Goal: Task Accomplishment & Management: Manage account settings

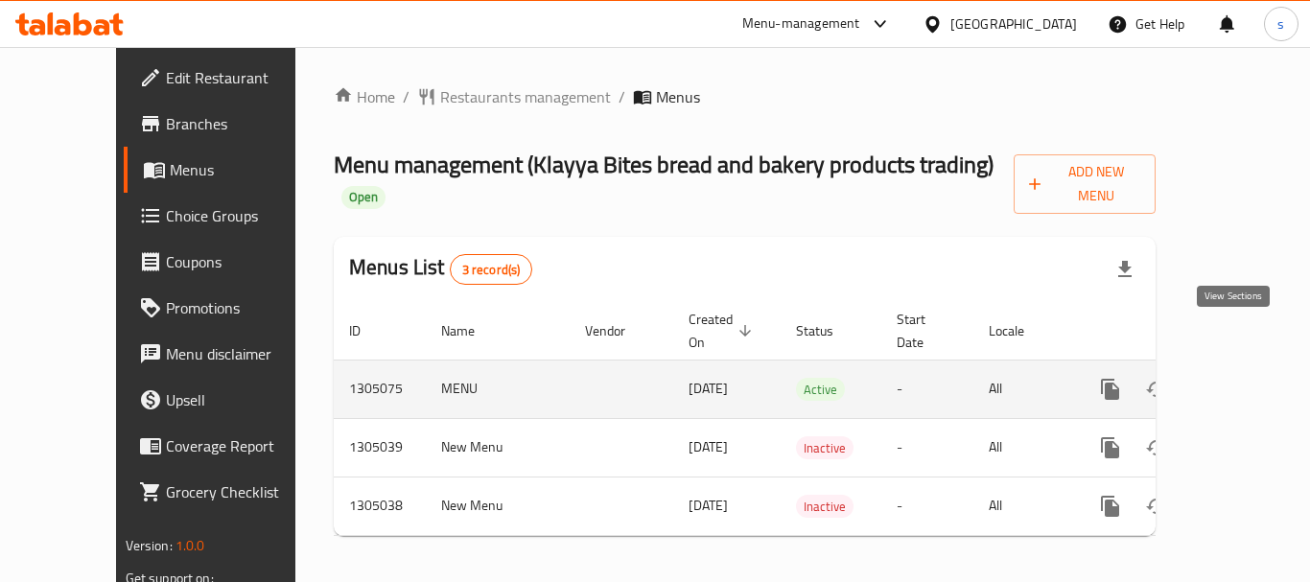
click at [1237, 378] on icon "enhanced table" at bounding box center [1248, 389] width 23 height 23
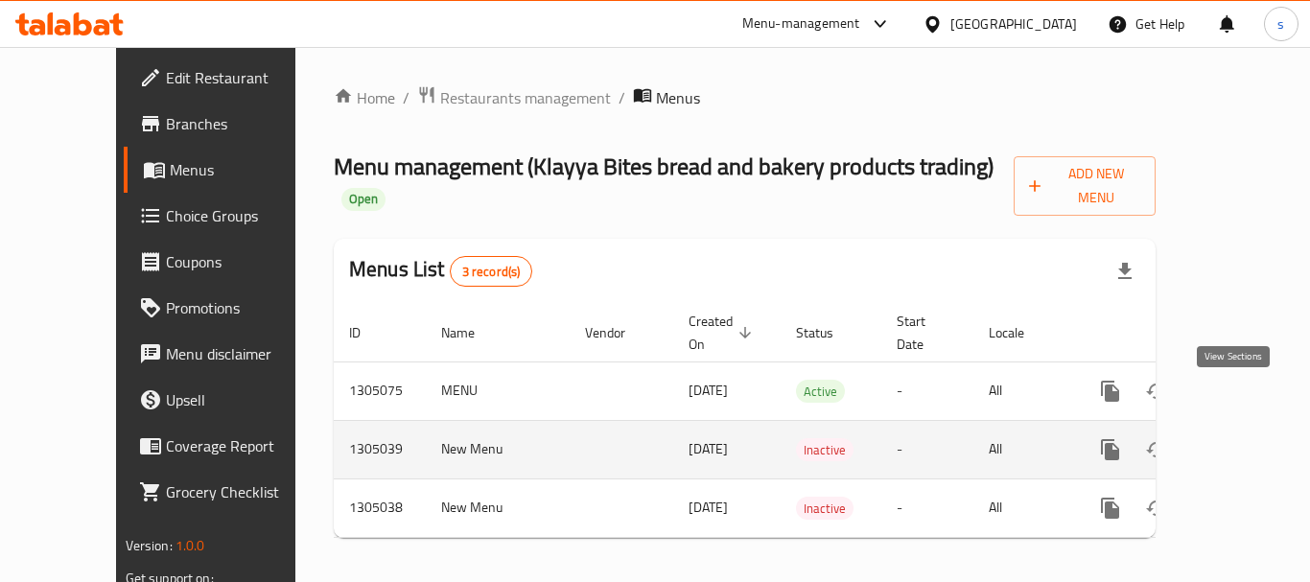
click at [1238, 438] on icon "enhanced table" at bounding box center [1248, 449] width 23 height 23
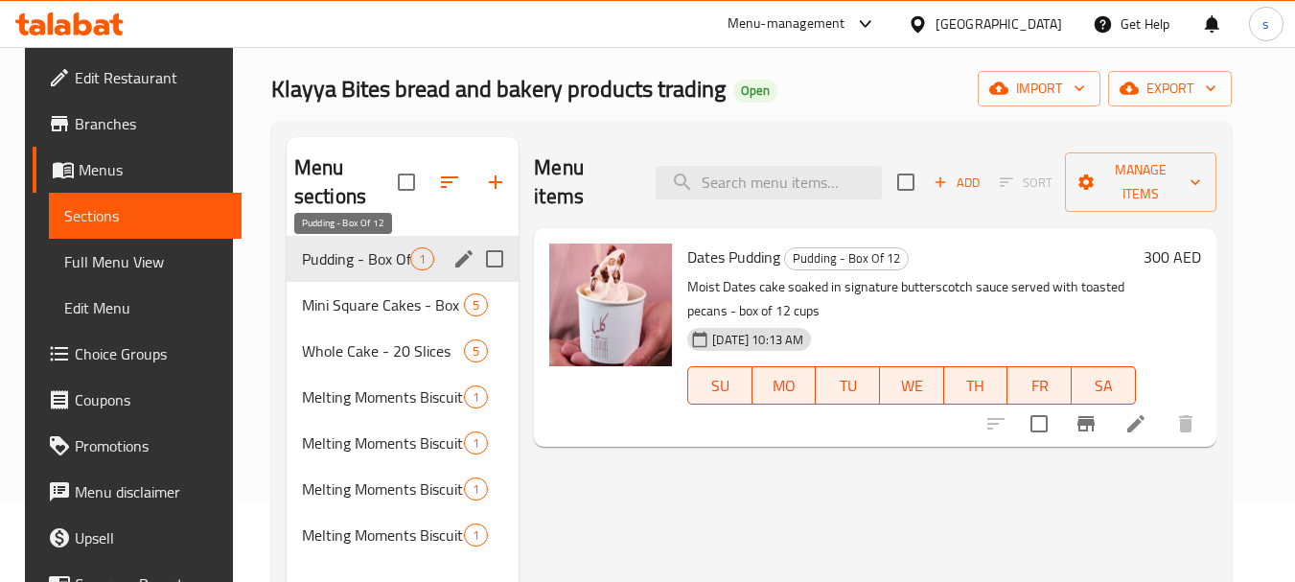
scroll to position [77, 0]
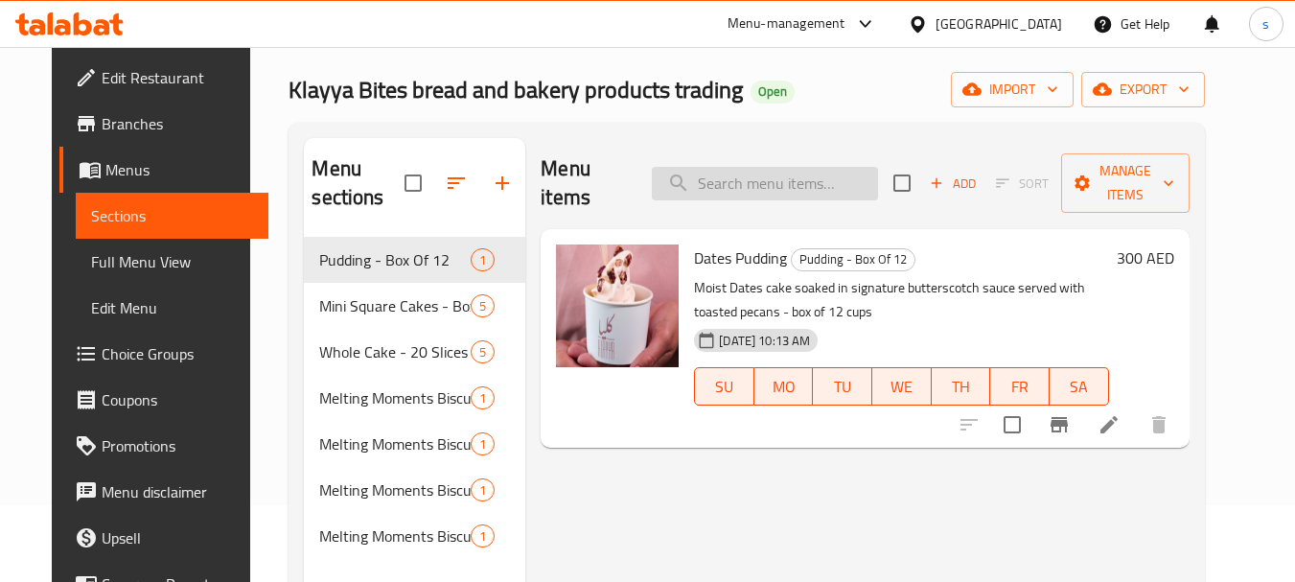
click at [723, 167] on input "search" at bounding box center [765, 184] width 226 height 34
paste input "Melting Moments Biscuits Travel Box"
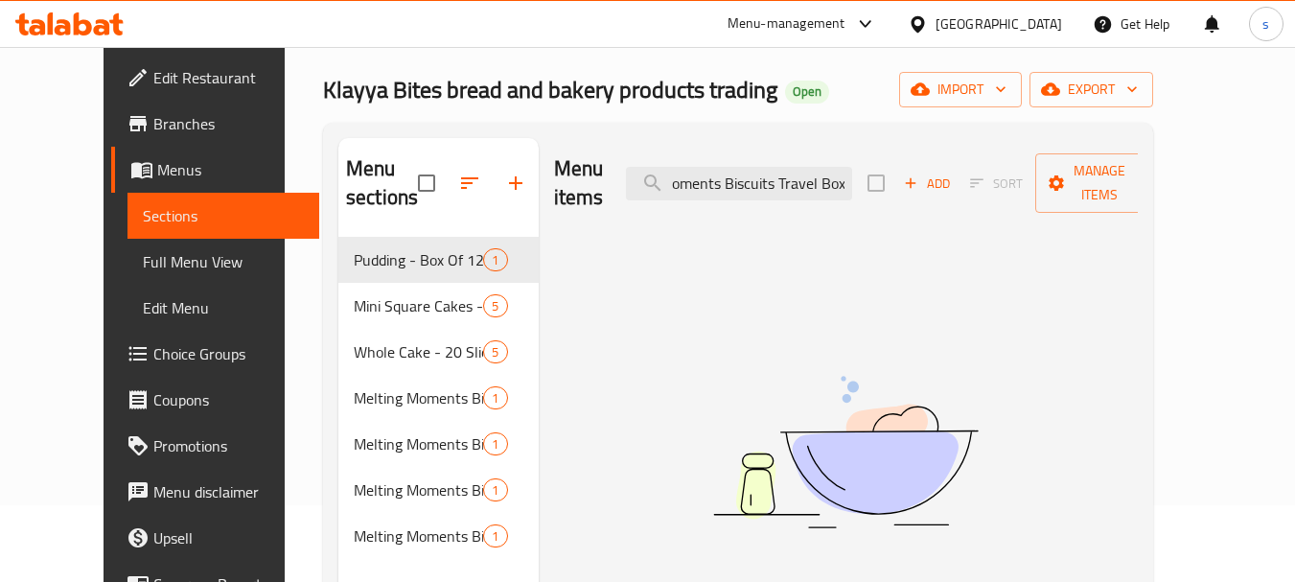
type input "Melting Moments Biscuits Travel Box"
click at [153, 358] on span "Choice Groups" at bounding box center [228, 353] width 151 height 23
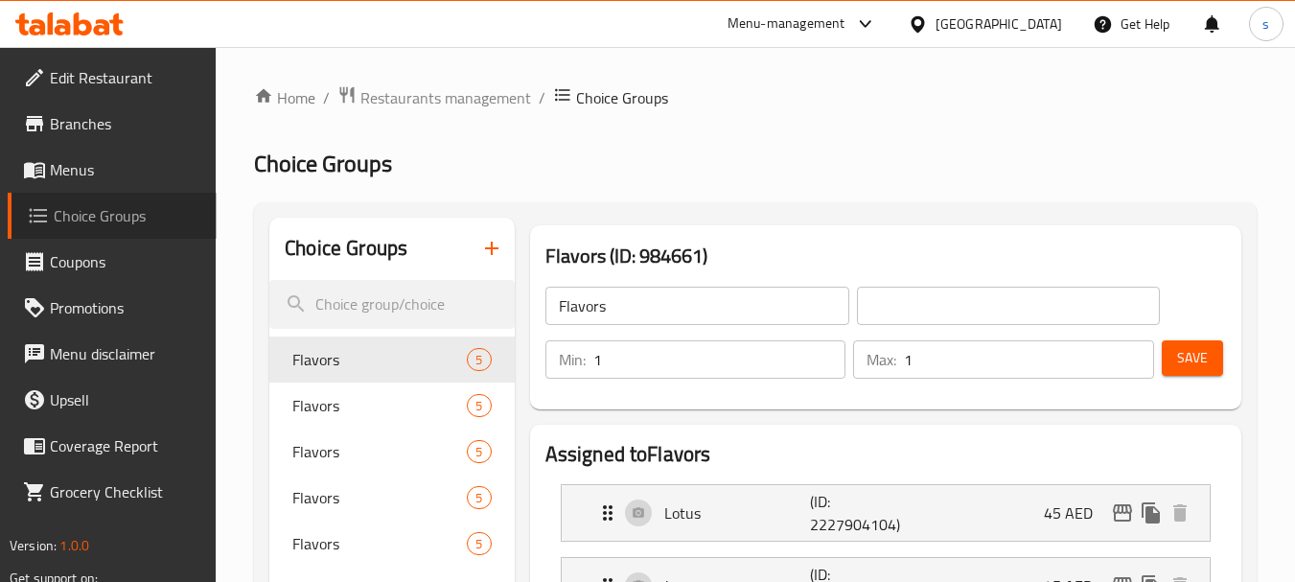
click at [78, 223] on span "Choice Groups" at bounding box center [128, 215] width 148 height 23
click at [130, 225] on span "Choice Groups" at bounding box center [128, 215] width 148 height 23
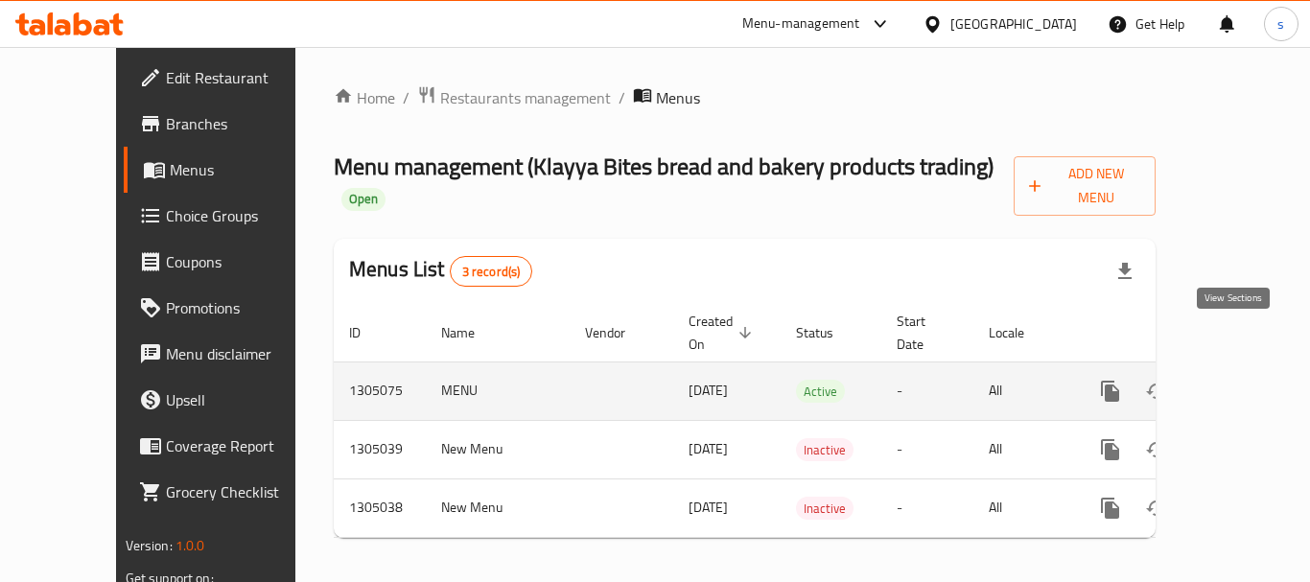
click at [1237, 380] on icon "enhanced table" at bounding box center [1248, 391] width 23 height 23
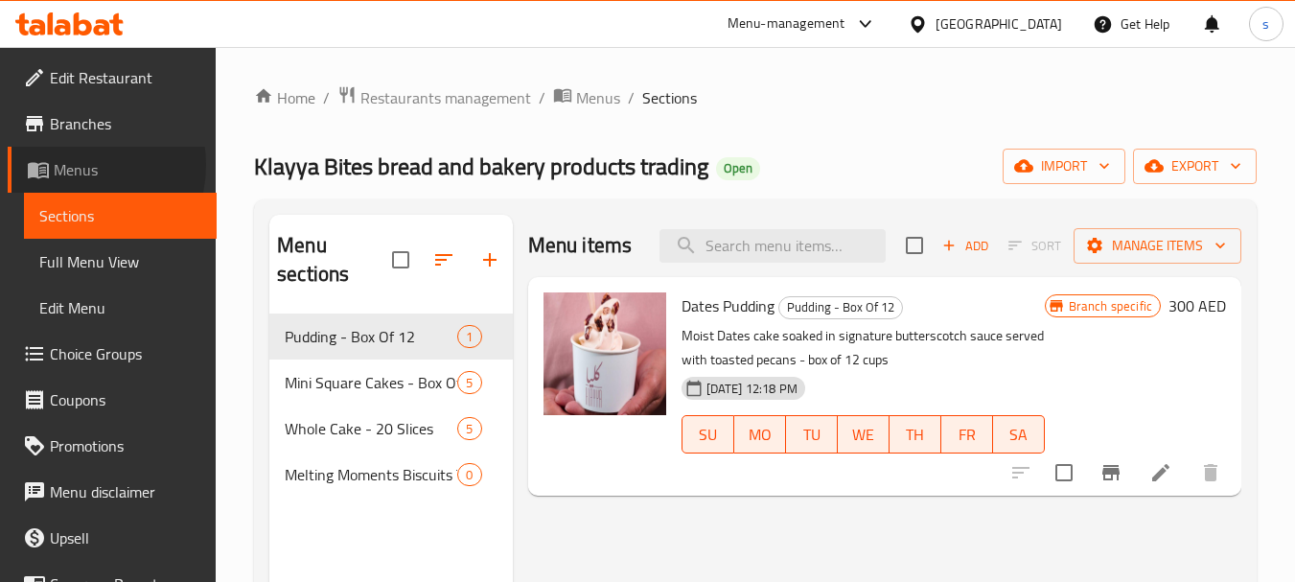
click at [71, 165] on span "Menus" at bounding box center [128, 169] width 148 height 23
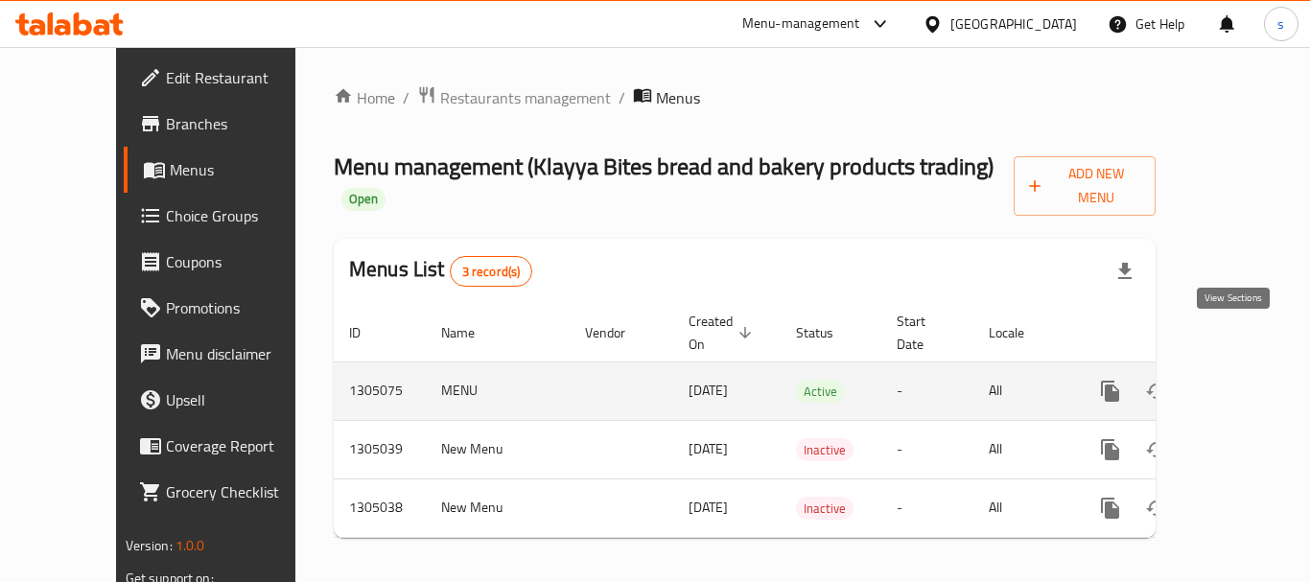
click at [1237, 380] on icon "enhanced table" at bounding box center [1248, 391] width 23 height 23
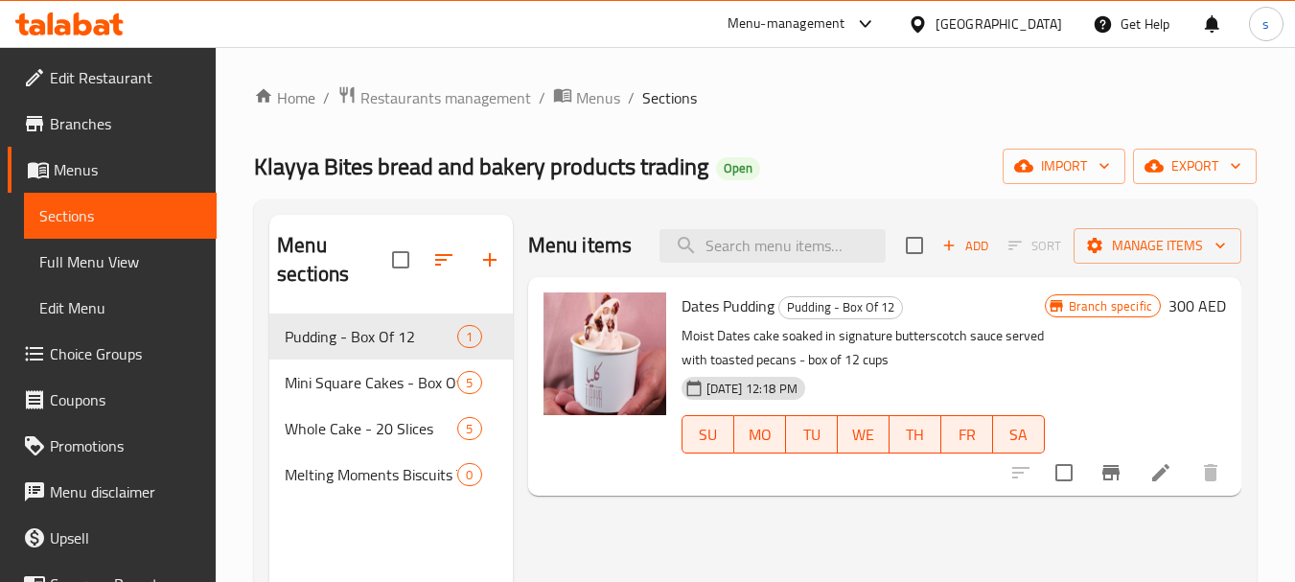
click at [127, 355] on span "Choice Groups" at bounding box center [125, 353] width 151 height 23
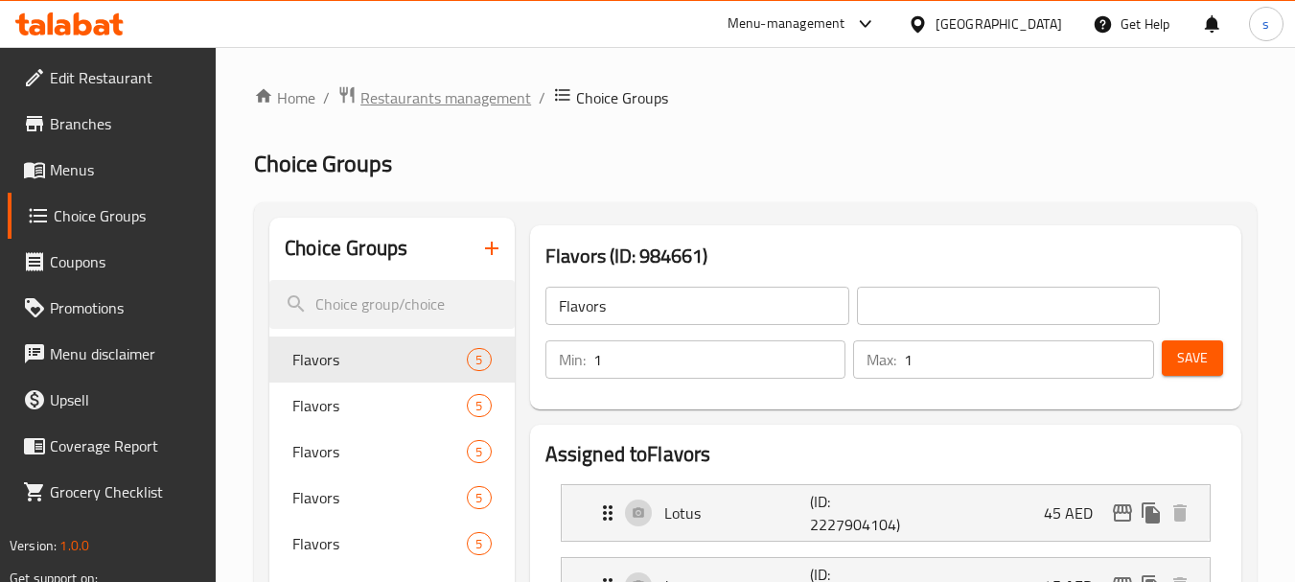
click at [433, 95] on span "Restaurants management" at bounding box center [445, 97] width 171 height 23
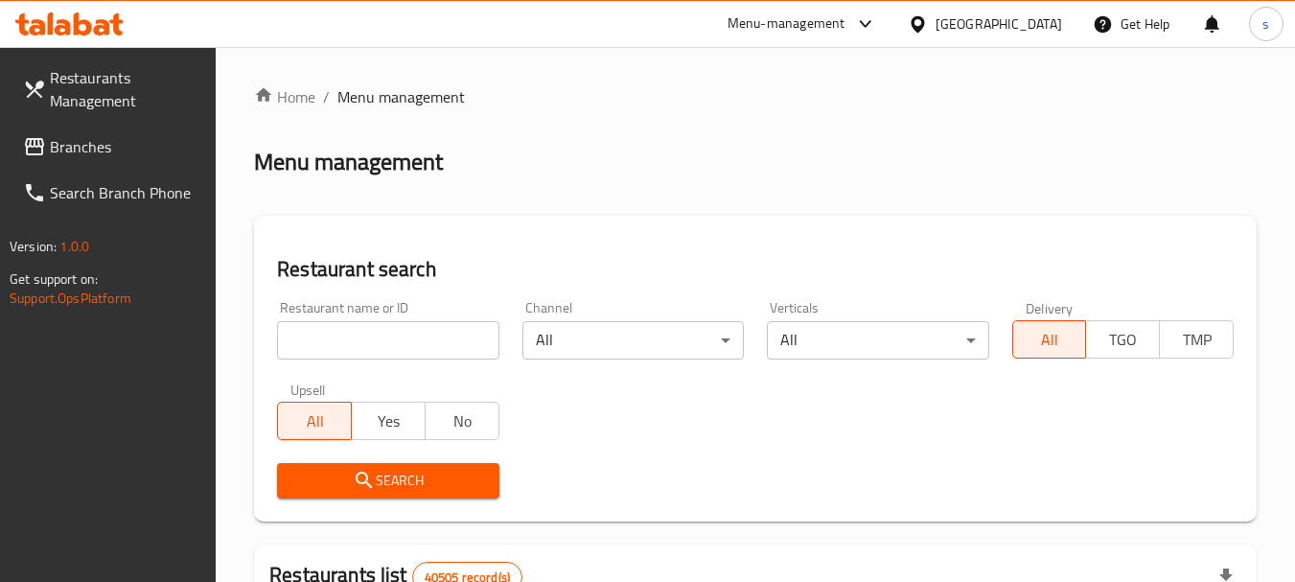
click at [76, 154] on span "Branches" at bounding box center [125, 146] width 151 height 23
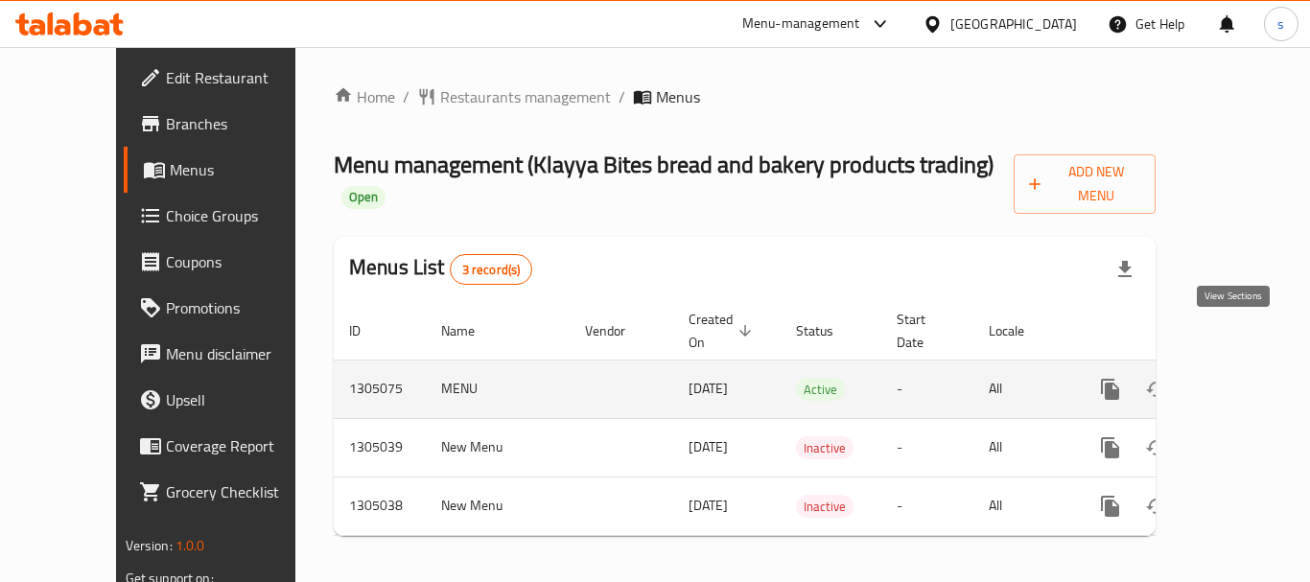
click at [1237, 378] on icon "enhanced table" at bounding box center [1248, 389] width 23 height 23
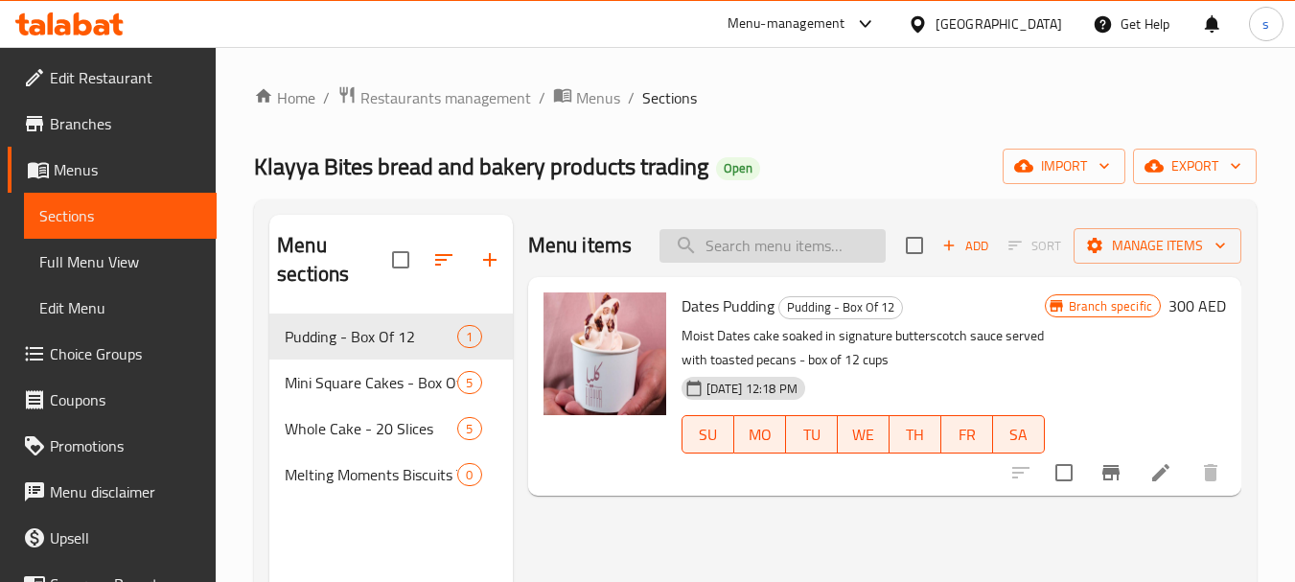
click at [760, 250] on input "search" at bounding box center [773, 246] width 226 height 34
paste input "Melting Moments Biscuits Travel Box"
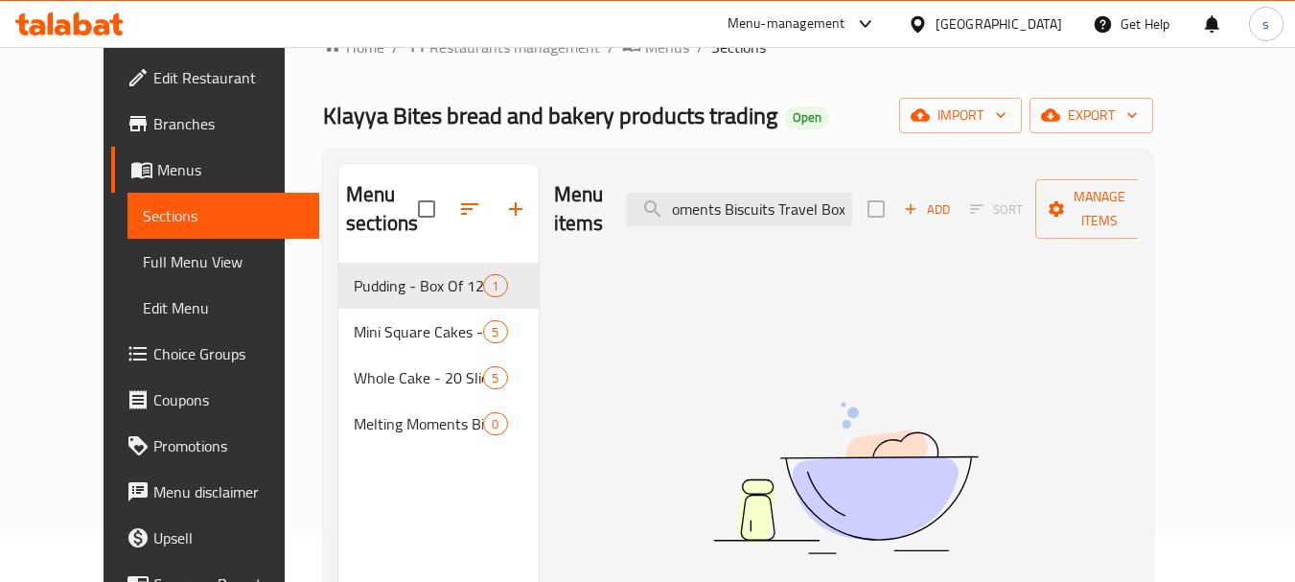
scroll to position [96, 0]
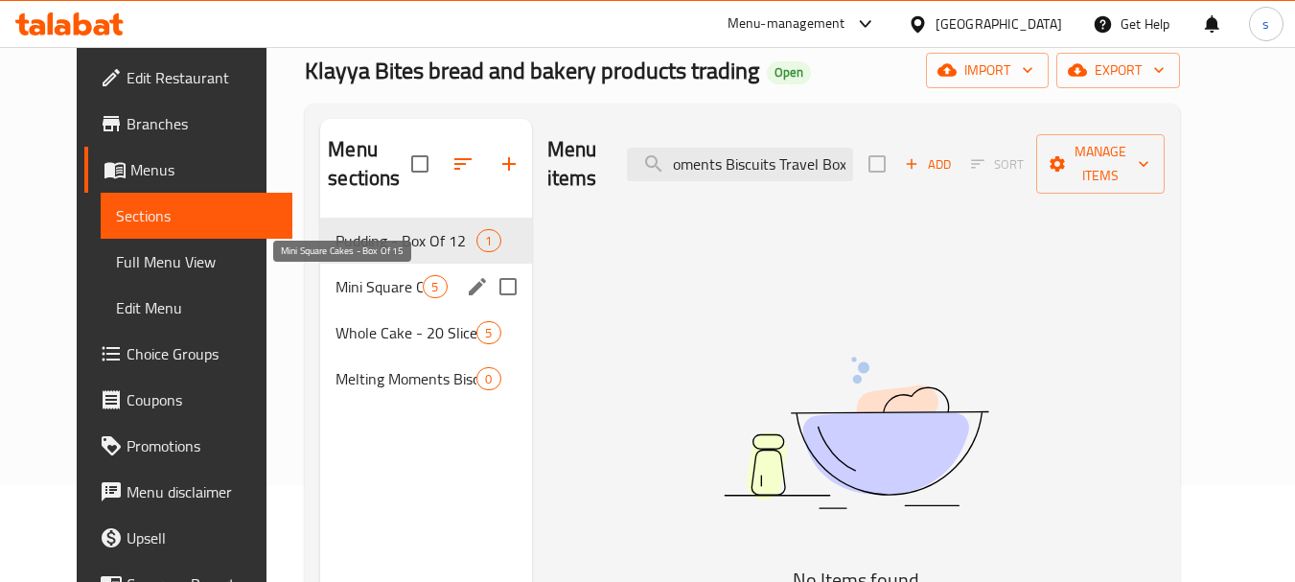
type input "Melting Moments Biscuits Travel Box"
click at [370, 289] on span "Mini Square Cakes - Box Of 15" at bounding box center [379, 286] width 87 height 23
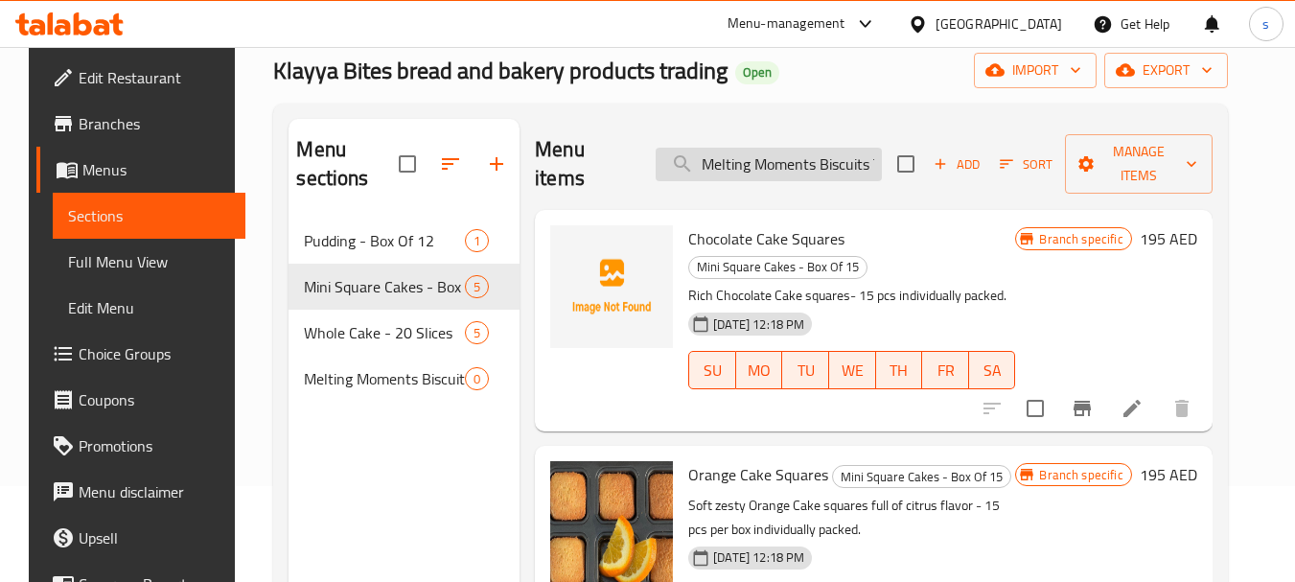
click at [785, 165] on input "Melting Moments Biscuits Travel Box" at bounding box center [769, 165] width 226 height 34
click at [674, 175] on input "Melting Moments Biscuits Travel Box" at bounding box center [769, 165] width 226 height 34
click at [686, 159] on input "Melting Moments Biscuits Travel Box" at bounding box center [769, 165] width 226 height 34
click at [676, 176] on input "Melting Moments Biscuits Travel Box" at bounding box center [769, 165] width 226 height 34
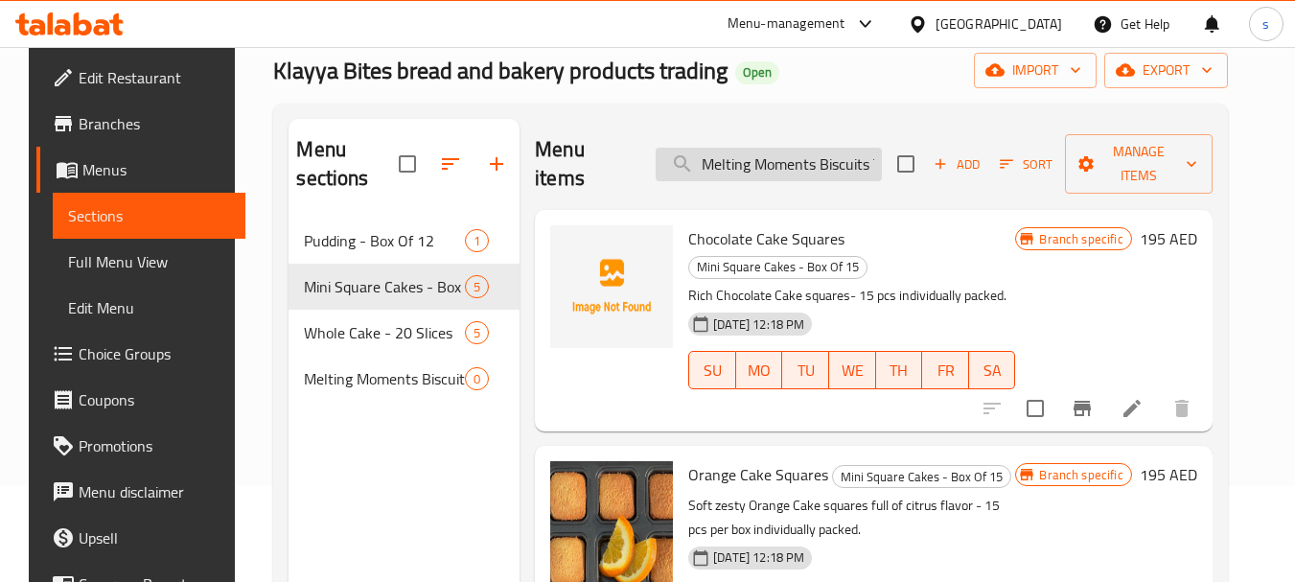
click at [751, 178] on input "Melting Moments Biscuits Travel Box" at bounding box center [769, 165] width 226 height 34
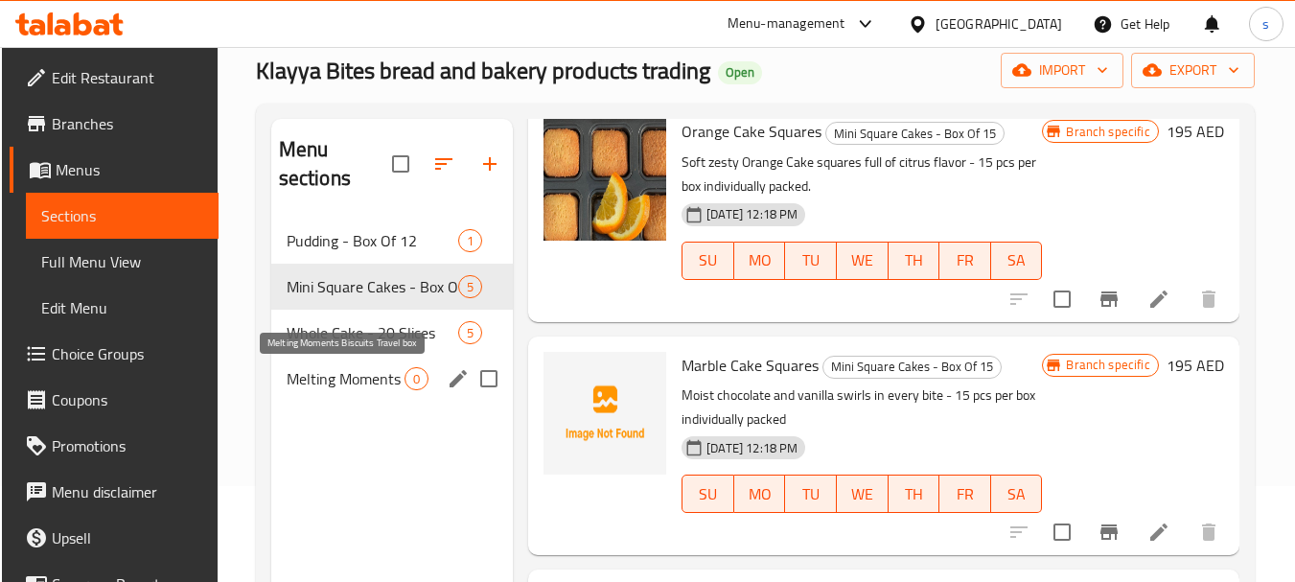
click at [366, 389] on span "Melting Moments Biscuits Travel box" at bounding box center [346, 378] width 118 height 23
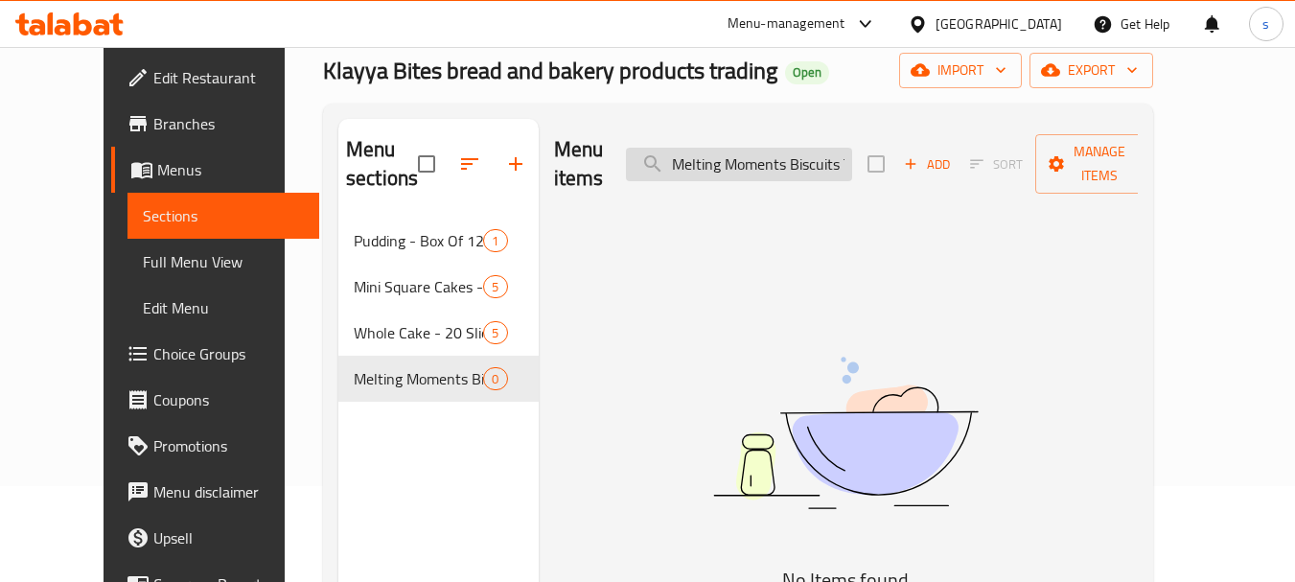
click at [827, 152] on input "Melting Moments Biscuits Travel Box" at bounding box center [739, 165] width 226 height 34
click at [409, 463] on div "Menu sections Pudding - Box Of 12 1 Mini Square Cakes - Box Of 15 5 Whole Cake …" at bounding box center [438, 410] width 200 height 582
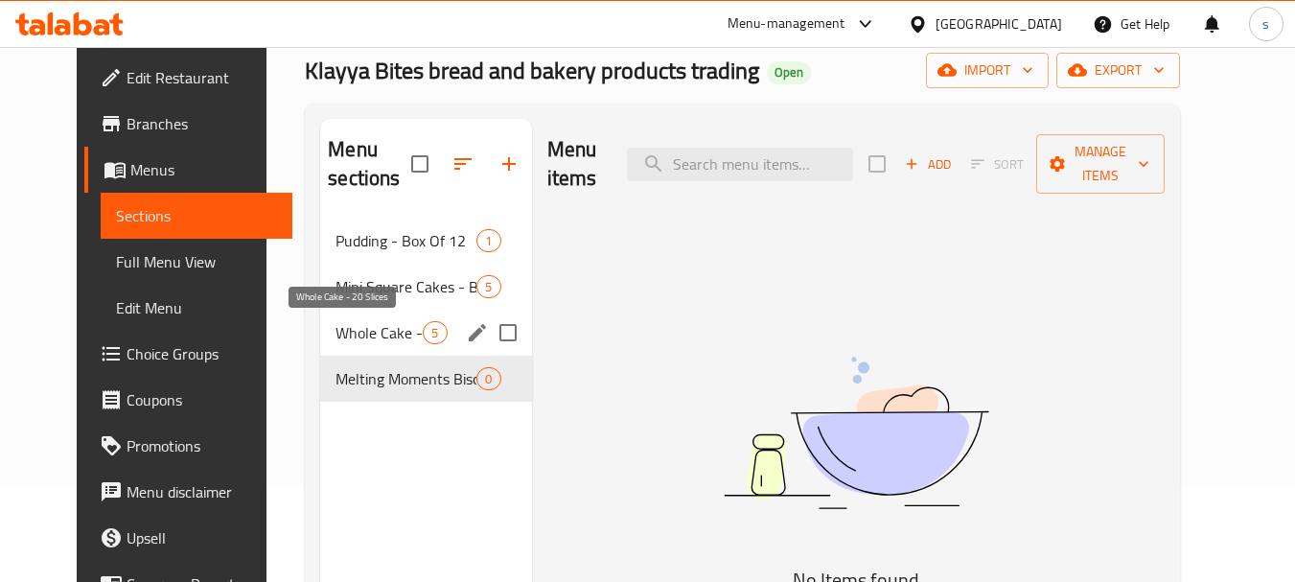
click at [378, 336] on span "Whole Cake - 20 Slices" at bounding box center [379, 332] width 87 height 23
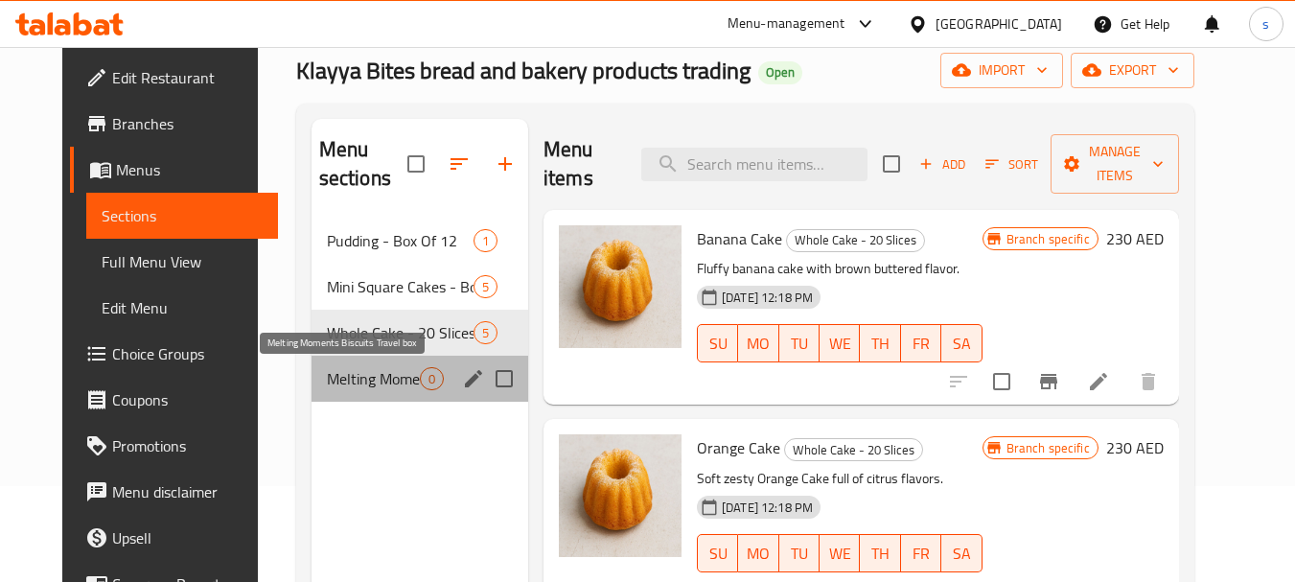
click at [371, 389] on span "Melting Moments Biscuits Travel box" at bounding box center [373, 378] width 93 height 23
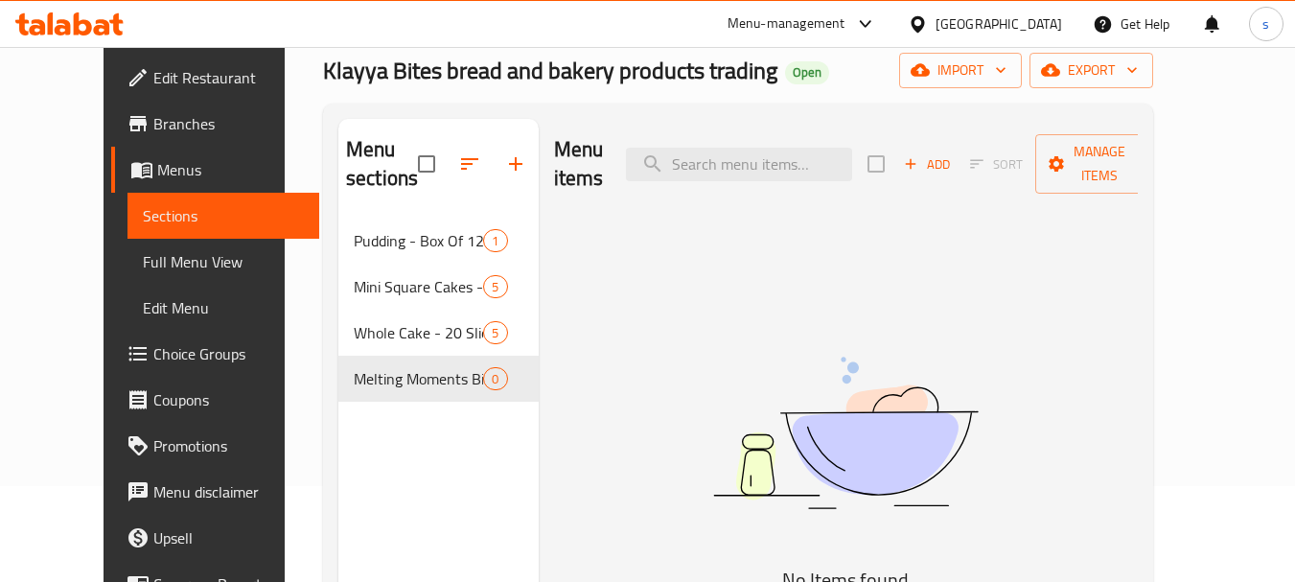
click at [353, 461] on div "Menu sections Pudding - Box Of 12 1 Mini Square Cakes - Box Of 15 5 Whole Cake …" at bounding box center [438, 410] width 200 height 582
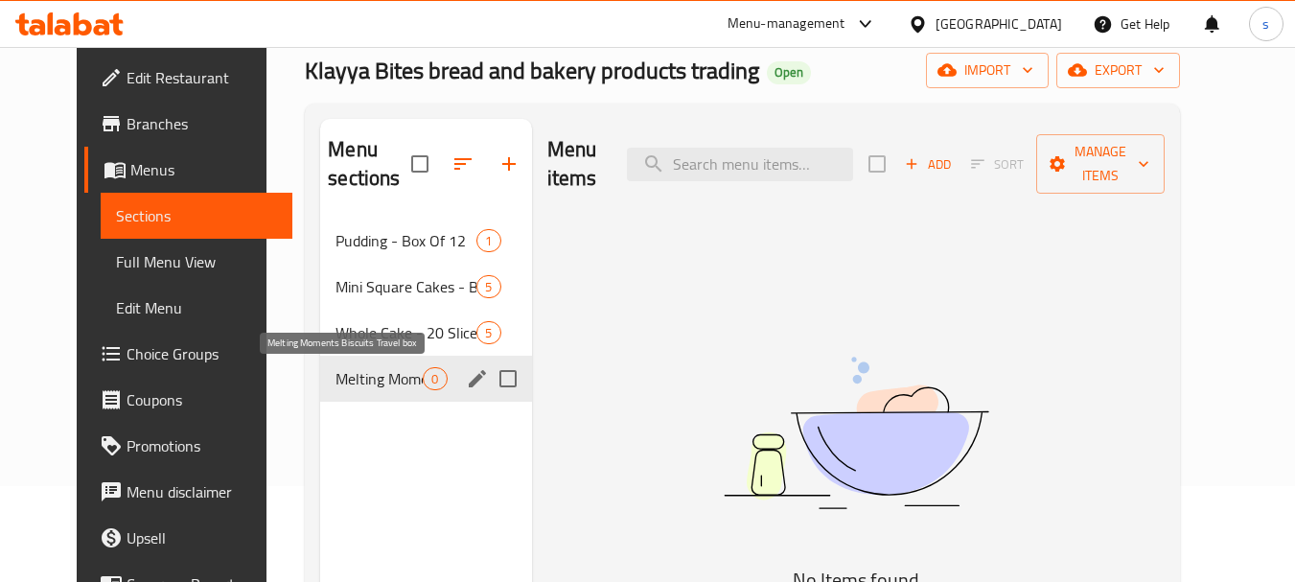
click at [366, 386] on span "Melting Moments Biscuits Travel box" at bounding box center [379, 378] width 87 height 23
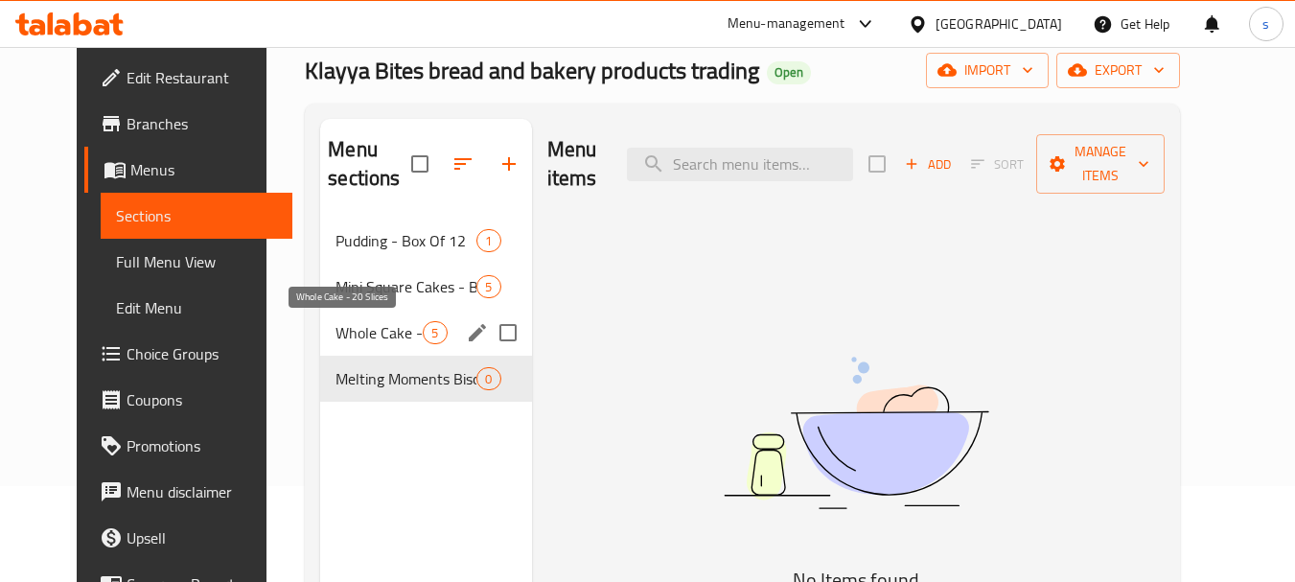
click at [364, 335] on span "Whole Cake - 20 Slices" at bounding box center [379, 332] width 87 height 23
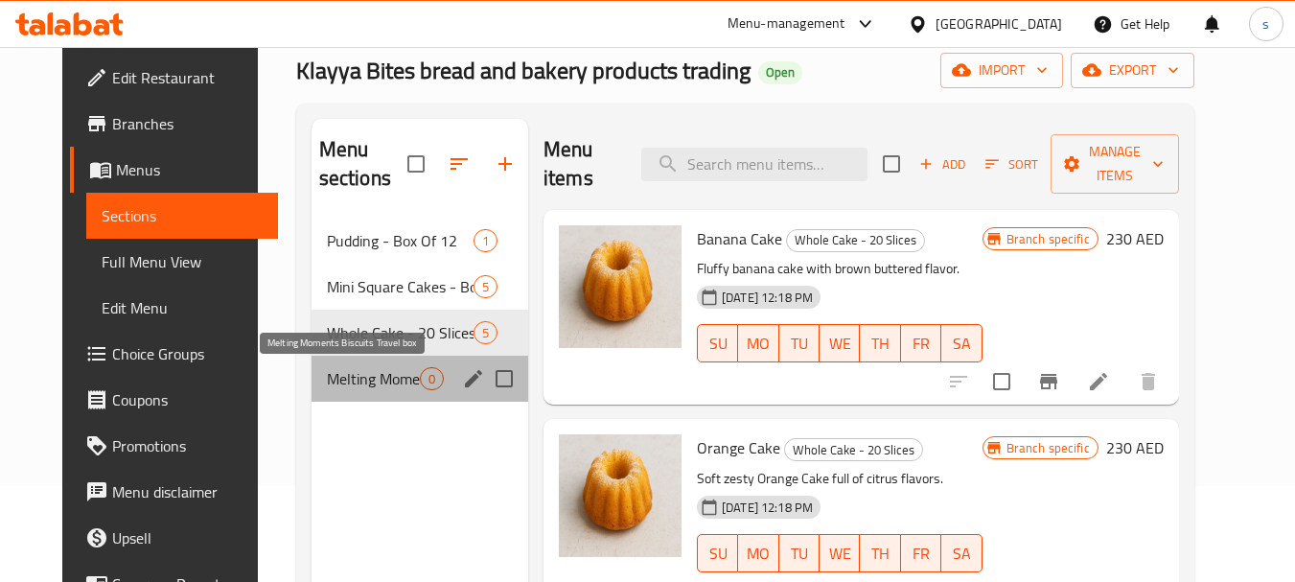
click at [358, 385] on span "Melting Moments Biscuits Travel box" at bounding box center [373, 378] width 93 height 23
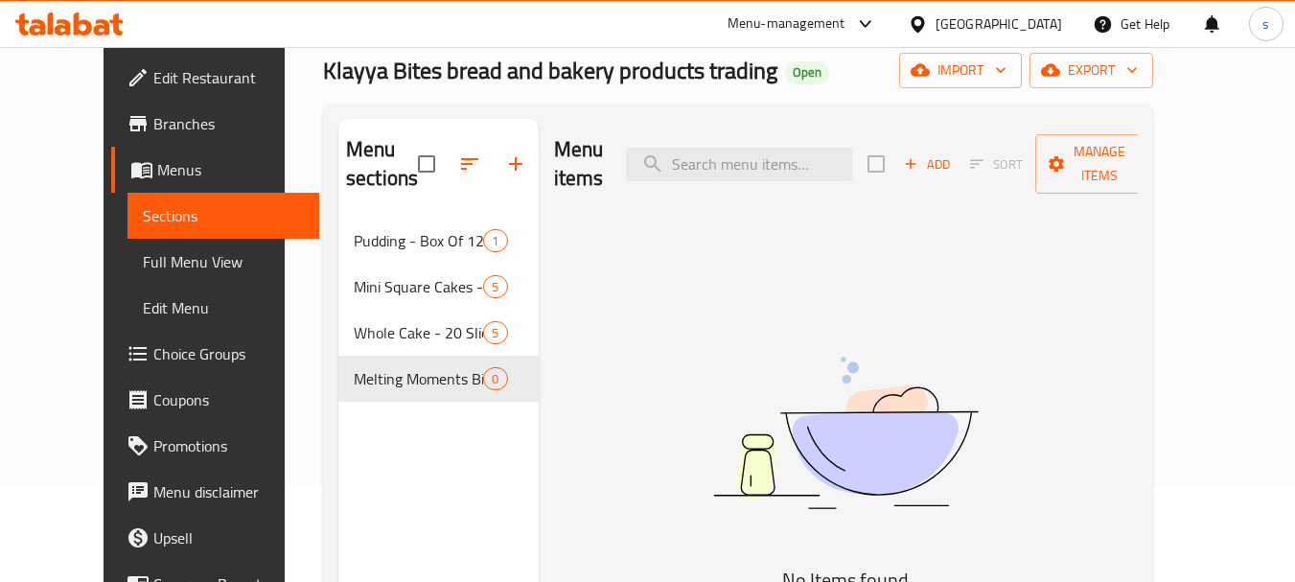
click at [153, 360] on span "Choice Groups" at bounding box center [228, 353] width 151 height 23
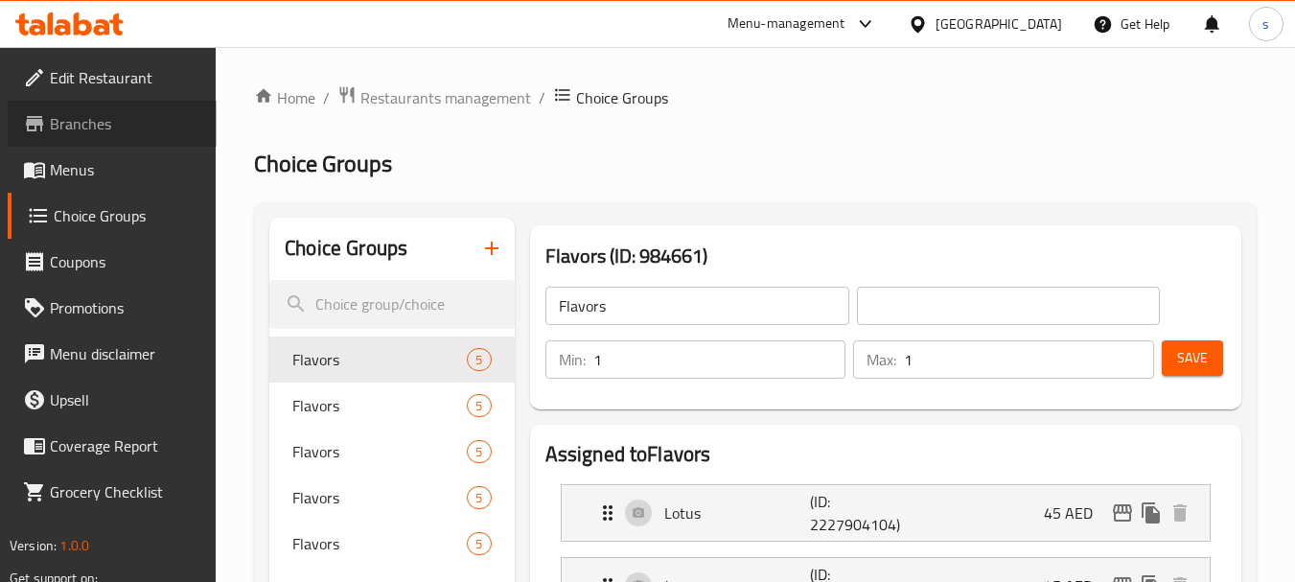
click at [73, 118] on span "Branches" at bounding box center [125, 123] width 151 height 23
